Goal: Information Seeking & Learning: Understand process/instructions

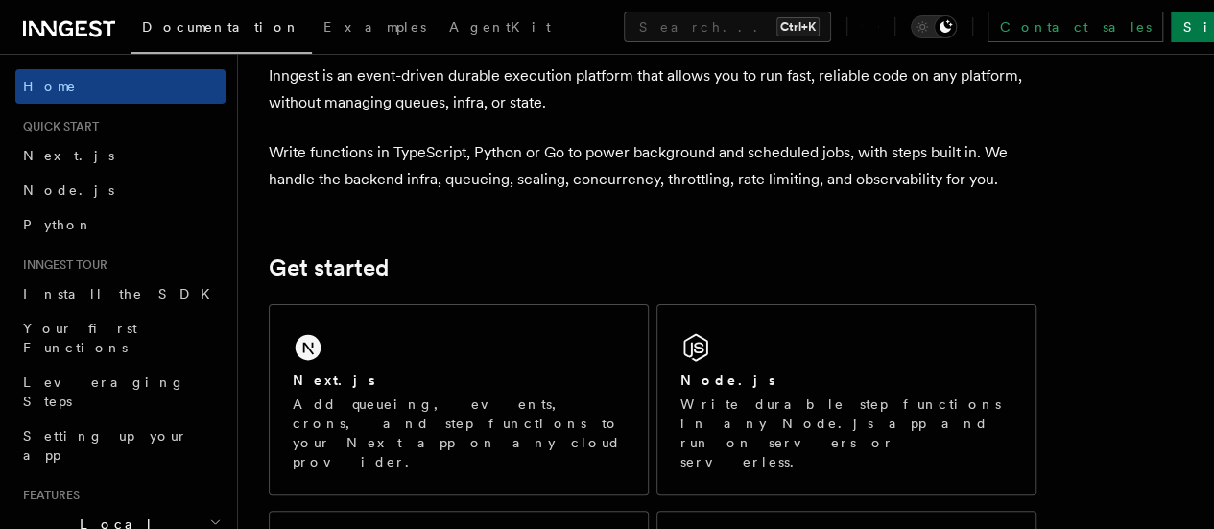
scroll to position [96, 0]
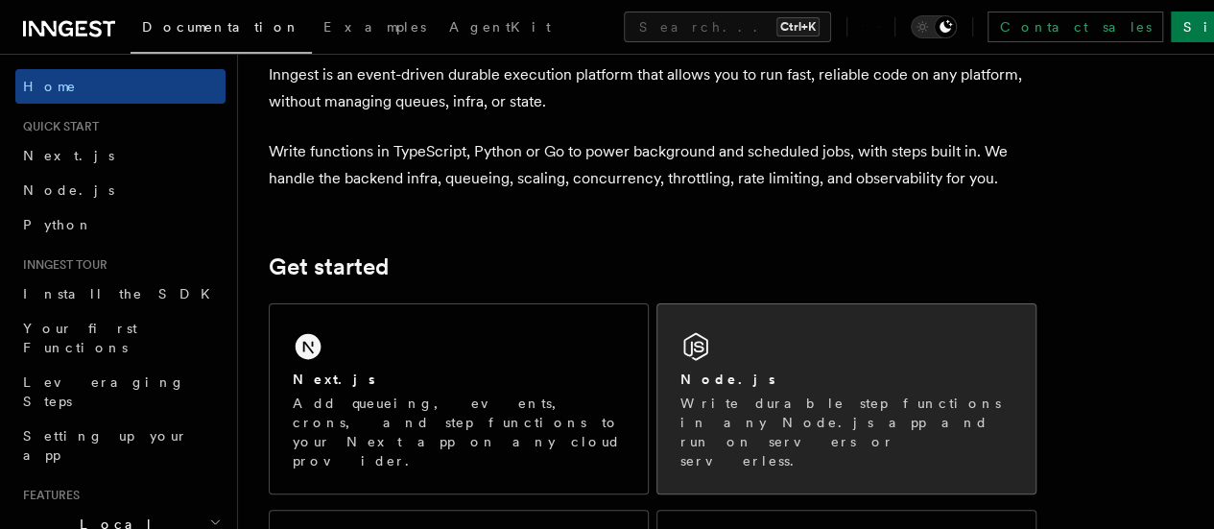
click at [754, 394] on div "Node.js Write durable step functions in any Node.js app and run on servers or s…" at bounding box center [846, 398] width 378 height 189
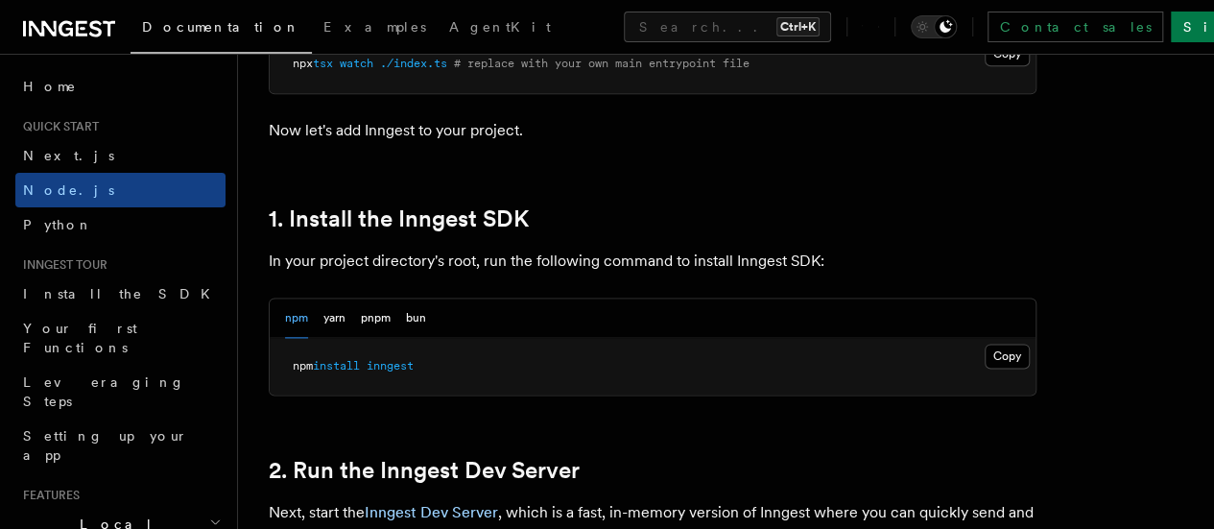
scroll to position [1121, 0]
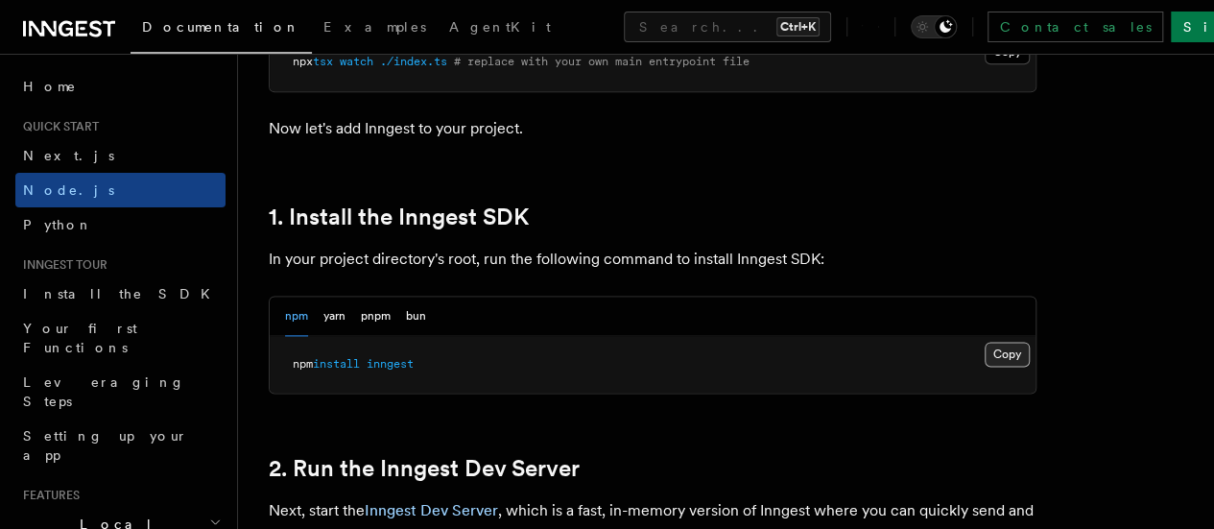
click at [985, 367] on button "Copy Copied" at bounding box center [1007, 354] width 45 height 25
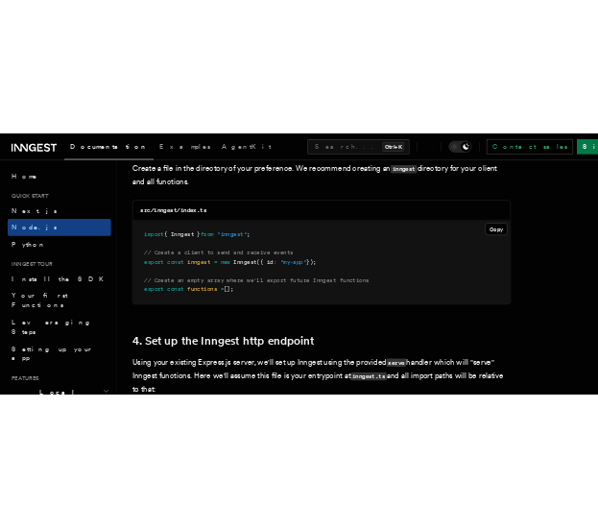
scroll to position [2583, 0]
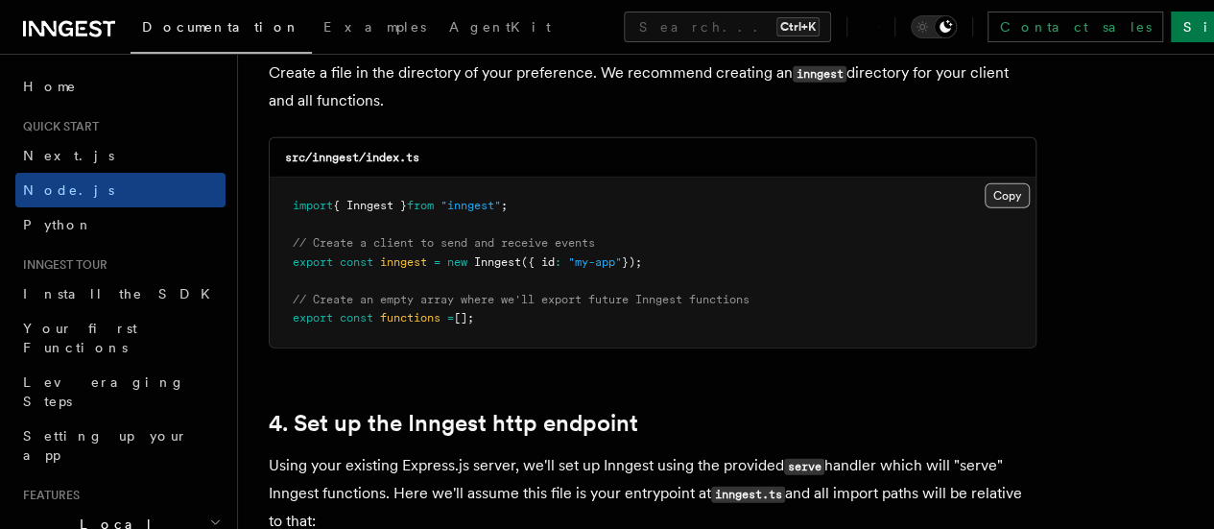
click at [985, 183] on button "Copy Copied" at bounding box center [1007, 195] width 45 height 25
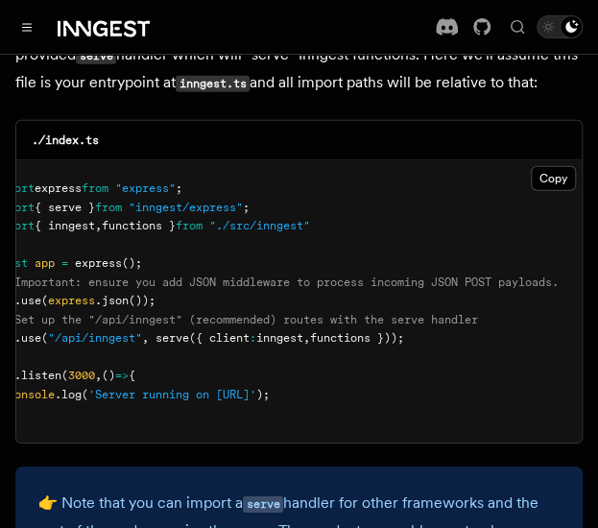
scroll to position [0, 0]
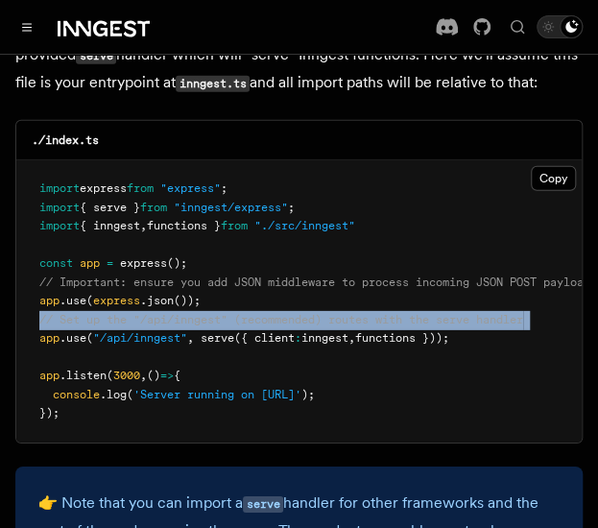
drag, startPoint x: 40, startPoint y: 312, endPoint x: 40, endPoint y: 288, distance: 24.0
click at [40, 288] on code "import express from "express" ; import { serve } from "inngest/express" ; impor…" at bounding box center [321, 300] width 564 height 238
copy code "// Set up the "/api/inngest" (recommended) routes with the serve handler"
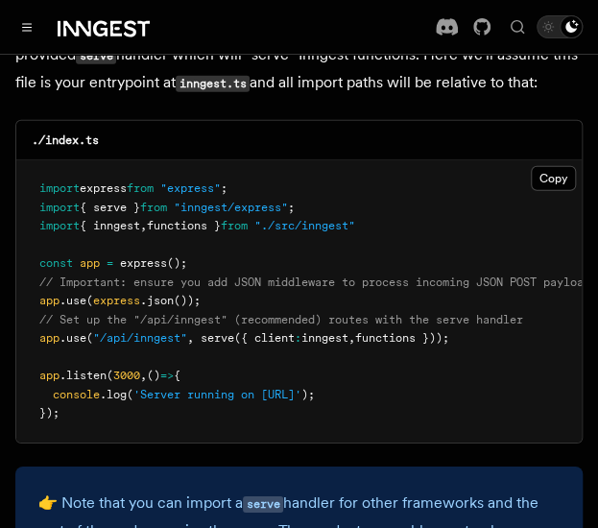
click at [480, 316] on pre "import express from "express" ; import { serve } from "inngest/express" ; impor…" at bounding box center [298, 301] width 565 height 282
drag, startPoint x: 480, startPoint y: 316, endPoint x: 40, endPoint y: 310, distance: 439.6
click at [40, 310] on pre "import express from "express" ; import { serve } from "inngest/express" ; impor…" at bounding box center [298, 301] width 565 height 282
copy span "app .use ( "/api/inngest" , serve ({ client : inngest , functions }));"
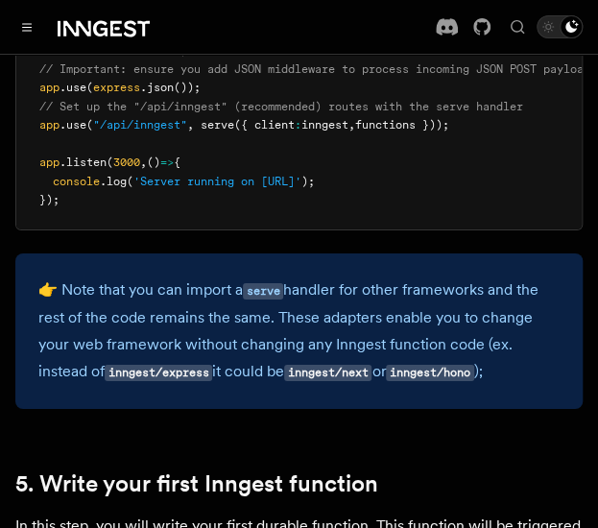
scroll to position [3233, 0]
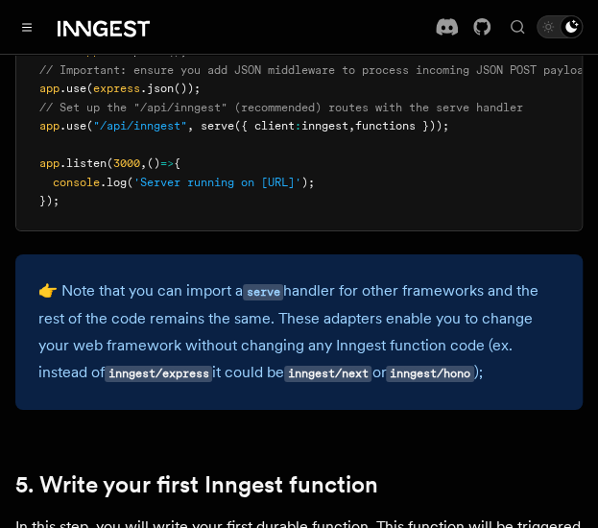
drag, startPoint x: 518, startPoint y: 366, endPoint x: 275, endPoint y: 314, distance: 248.3
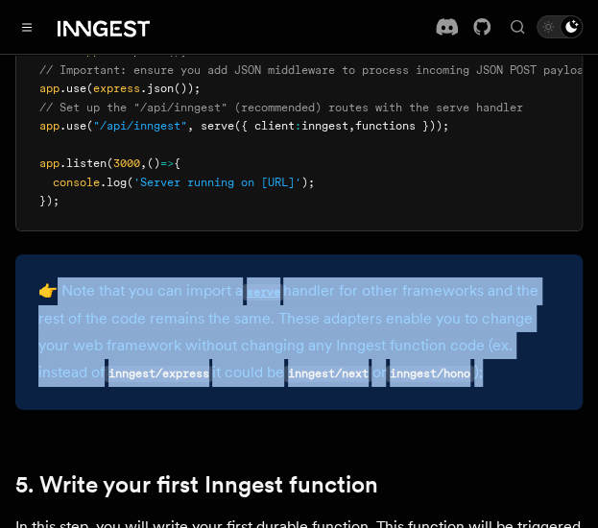
drag, startPoint x: 275, startPoint y: 314, endPoint x: 515, endPoint y: 351, distance: 242.8
click at [515, 351] on p "👉 Note that you can import a serve handler for other frameworks and the rest of…" at bounding box center [298, 331] width 521 height 109
copy p "Note that you can import a serve handler for other frameworks and the rest of t…"
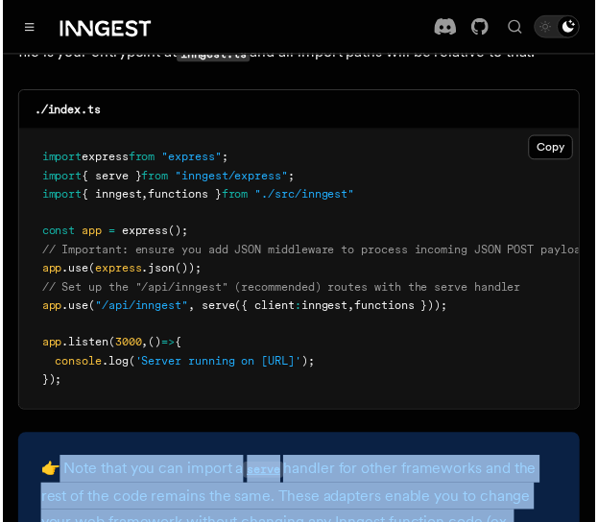
scroll to position [3047, 0]
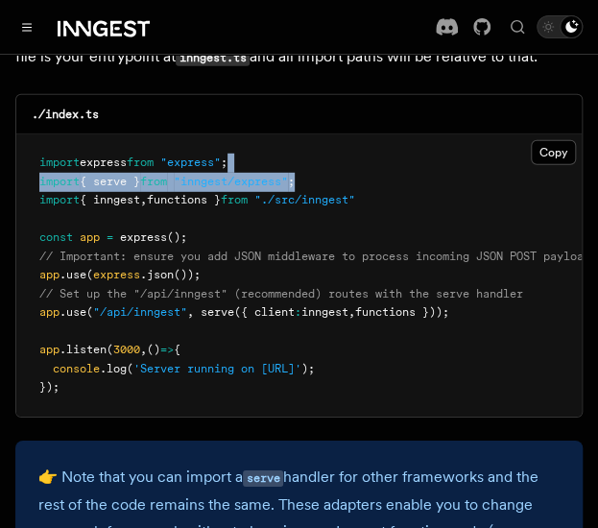
drag, startPoint x: 319, startPoint y: 158, endPoint x: 278, endPoint y: 137, distance: 45.5
click at [278, 137] on pre "import express from "express" ; import { serve } from "inngest/express" ; impor…" at bounding box center [298, 275] width 565 height 282
copy code "import { serve } from "inngest/express" ;"
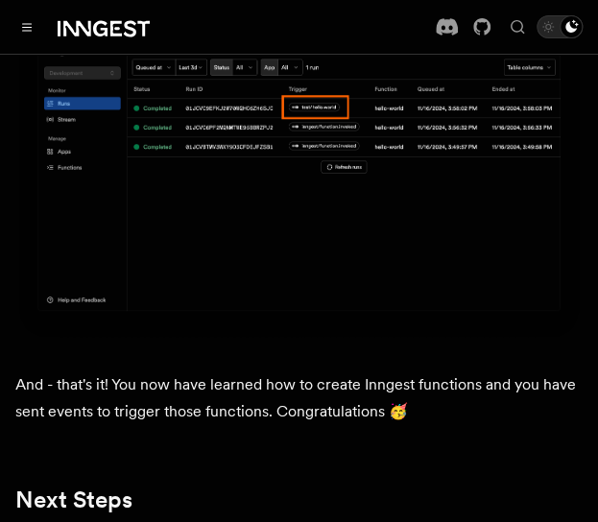
scroll to position [10563, 0]
